Goal: Navigation & Orientation: Understand site structure

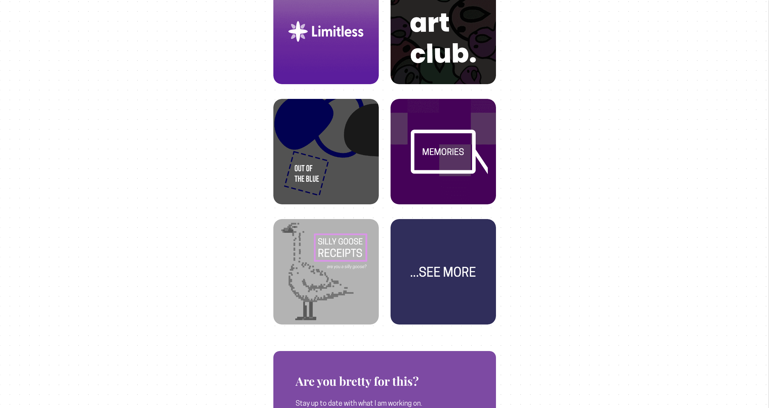
scroll to position [293, 0]
click at [436, 261] on img at bounding box center [443, 263] width 90 height 90
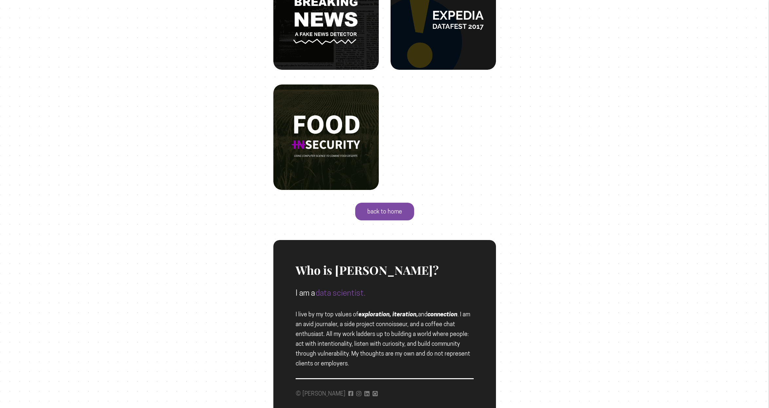
scroll to position [638, 0]
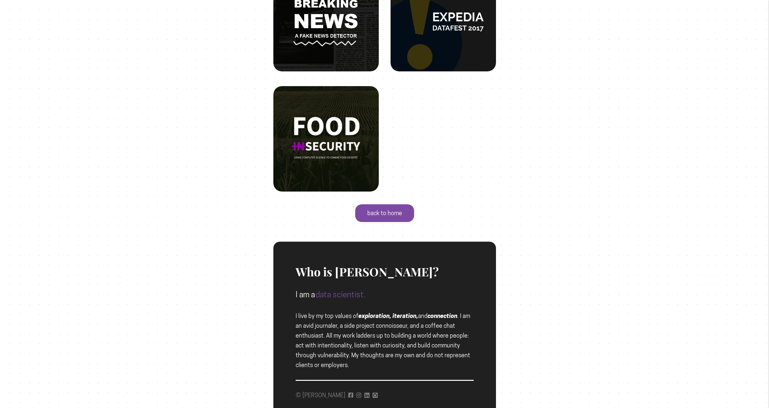
click at [370, 216] on p "back to home" at bounding box center [385, 213] width 62 height 19
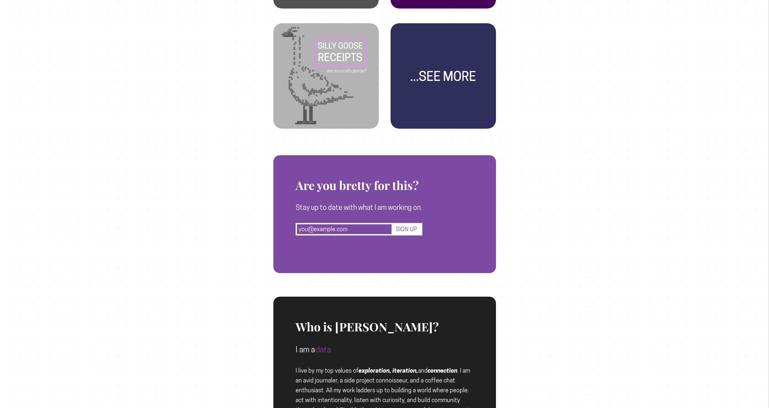
scroll to position [546, 0]
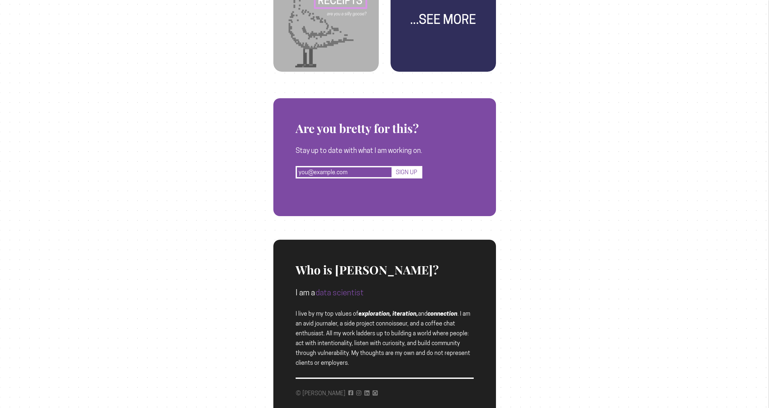
click at [379, 292] on p "I am a data scientist" at bounding box center [385, 292] width 178 height 13
drag, startPoint x: 355, startPoint y: 292, endPoint x: 369, endPoint y: 294, distance: 14.5
click at [369, 294] on p "I am a data scientist." at bounding box center [385, 292] width 178 height 13
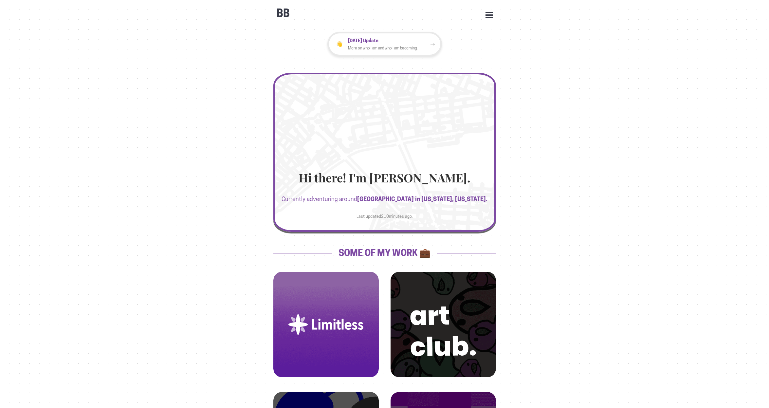
scroll to position [0, 0]
click at [489, 15] on button "Open Menu" at bounding box center [488, 15] width 7 height 6
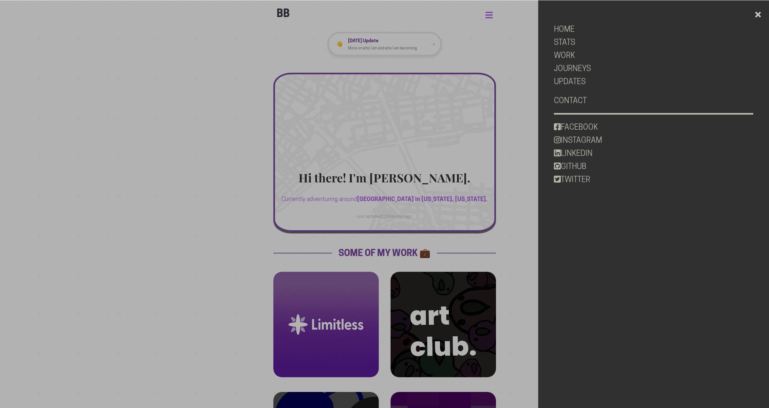
click at [489, 15] on button "Open Menu" at bounding box center [488, 15] width 7 height 6
